Goal: Find specific page/section: Find specific page/section

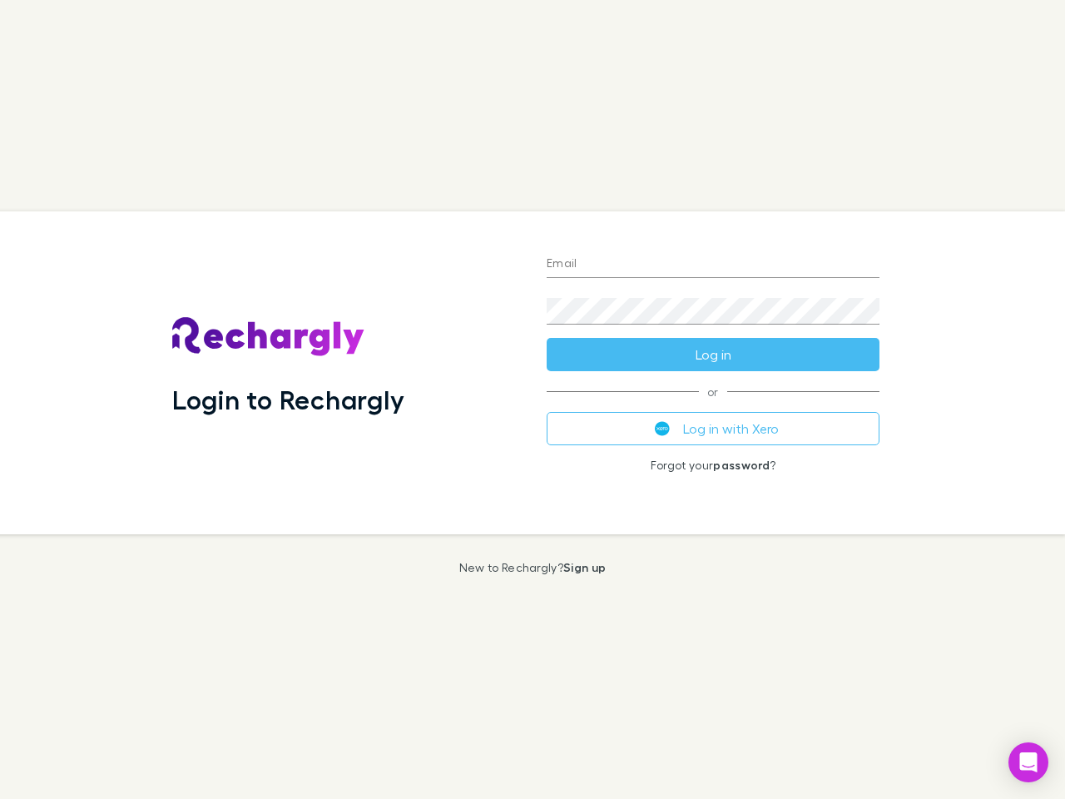
click at [533, 399] on div "Login to Rechargly" at bounding box center [346, 372] width 374 height 323
click at [713, 265] on input "Email" at bounding box center [713, 264] width 333 height 27
click at [713, 355] on form "Email Password Log in" at bounding box center [713, 304] width 333 height 133
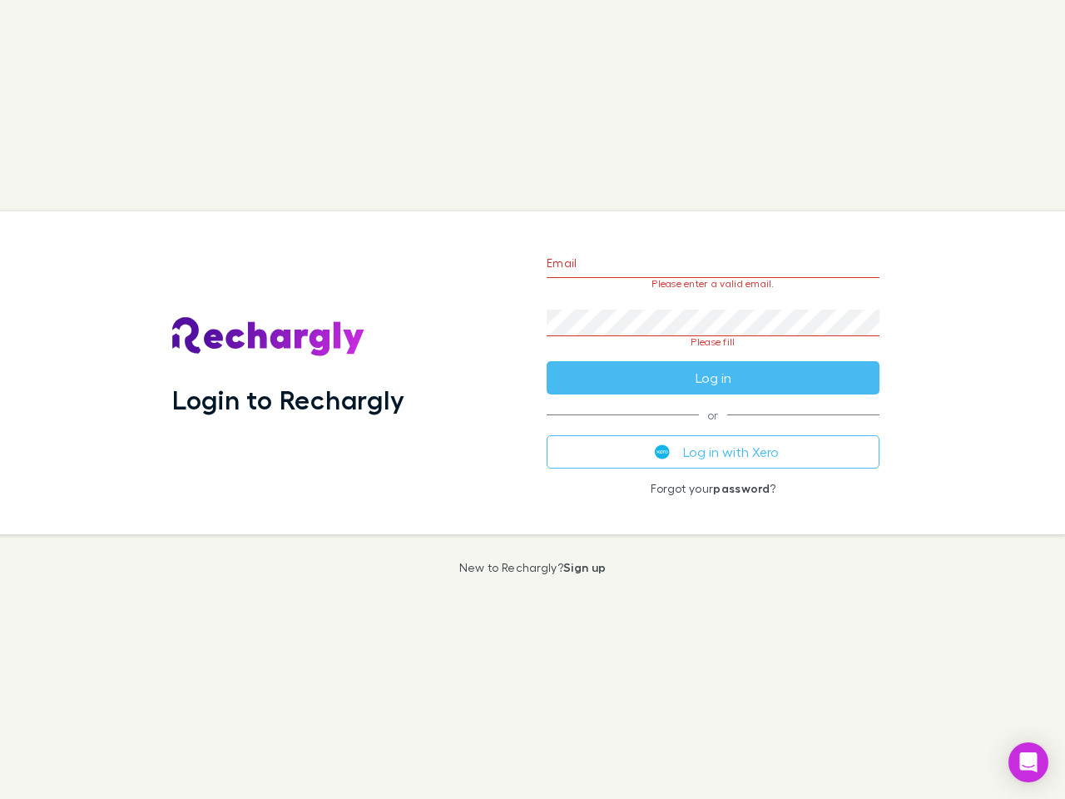
click at [713, 429] on div "Email Please enter a valid email. Password Please fill Log in or Log in with Xe…" at bounding box center [713, 372] width 360 height 323
click at [1029, 762] on icon "Open Intercom Messenger" at bounding box center [1028, 762] width 17 height 20
